Goal: Information Seeking & Learning: Learn about a topic

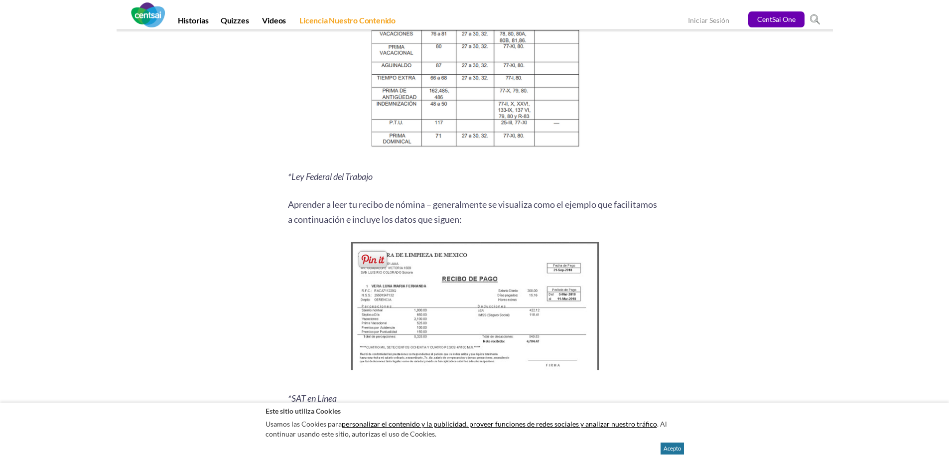
scroll to position [1295, 0]
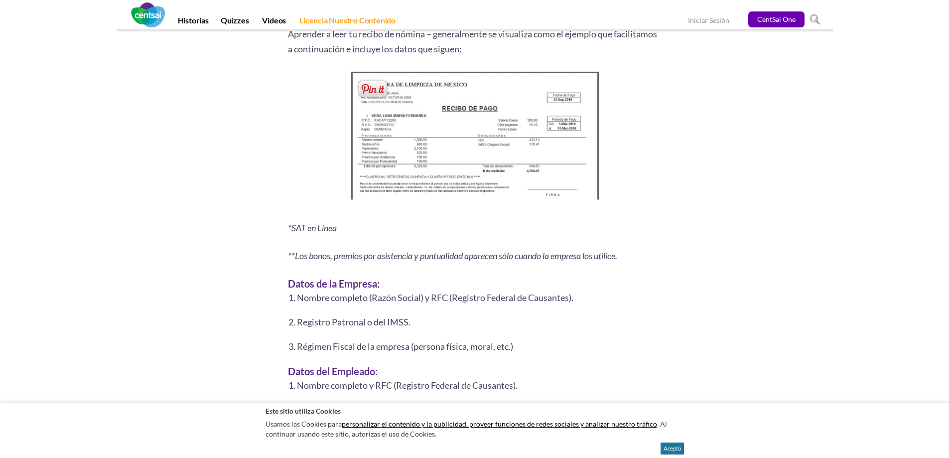
click at [487, 155] on img at bounding box center [475, 138] width 256 height 139
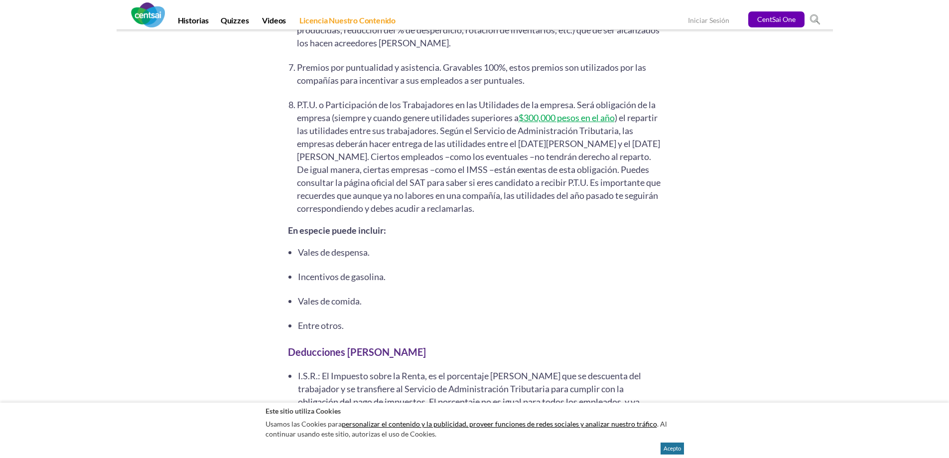
scroll to position [2554, 0]
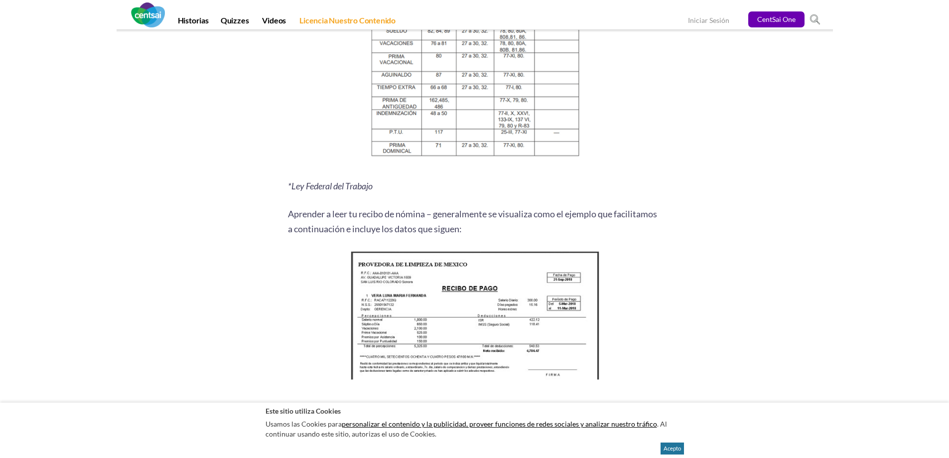
scroll to position [1295, 0]
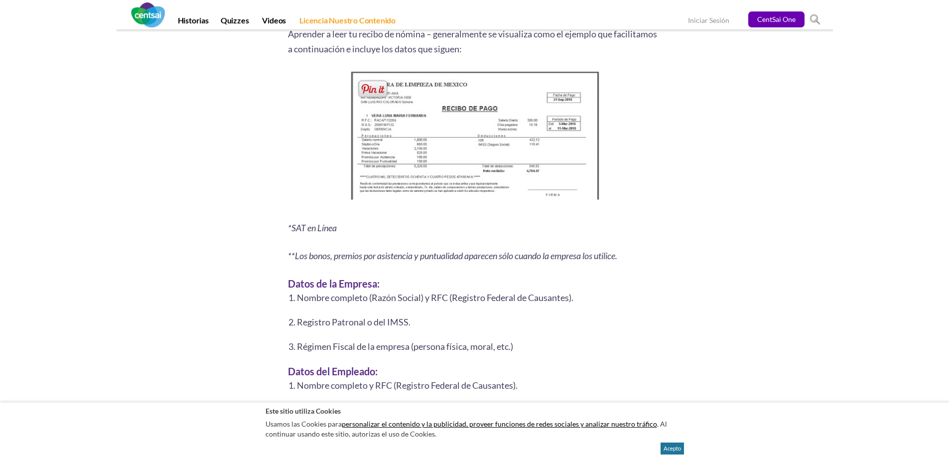
click at [462, 158] on img at bounding box center [475, 138] width 256 height 139
click at [439, 163] on img at bounding box center [475, 138] width 256 height 139
